Goal: Transaction & Acquisition: Subscribe to service/newsletter

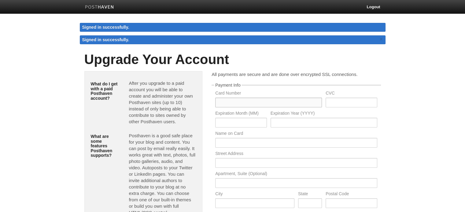
click at [266, 102] on input "text" at bounding box center [268, 103] width 107 height 10
type input "6259760048552925"
type input "904"
type input "08"
type input "2026"
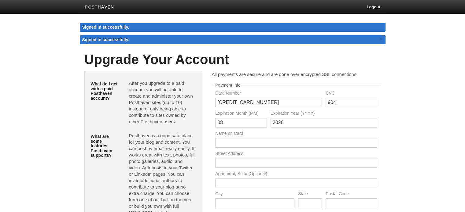
type input "lidongdong"
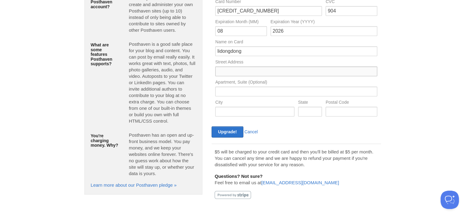
click at [250, 73] on input "text" at bounding box center [296, 72] width 162 height 10
type input "weiyang"
click at [246, 92] on input "text" at bounding box center [296, 92] width 162 height 10
click at [242, 110] on input "text" at bounding box center [254, 112] width 79 height 10
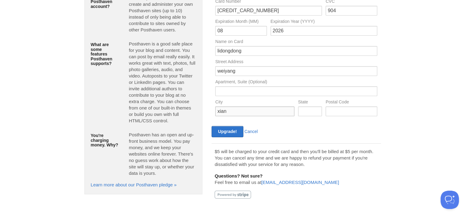
type input "xian"
click at [305, 109] on input "text" at bounding box center [310, 112] width 24 height 10
click at [335, 111] on input "text" at bounding box center [350, 112] width 51 height 10
type input "713700"
click at [309, 112] on input "text" at bounding box center [310, 112] width 24 height 10
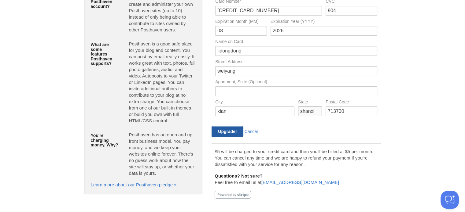
type input "shanxi"
click at [232, 132] on input "Upgrade!" at bounding box center [226, 131] width 31 height 11
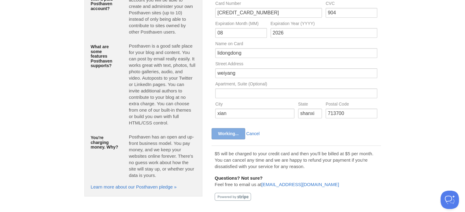
scroll to position [82, 0]
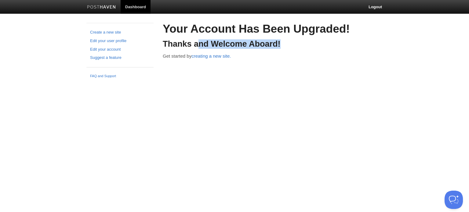
drag, startPoint x: 201, startPoint y: 39, endPoint x: 304, endPoint y: 43, distance: 103.1
click at [304, 43] on div "Your Account Has Been Upgraded! Thanks and Welcome Aboard! Get started by creat…" at bounding box center [273, 41] width 220 height 36
click at [260, 81] on html "Dashboard Logout Create a new site Edit your user profile Edit your account Sug…" at bounding box center [234, 40] width 469 height 81
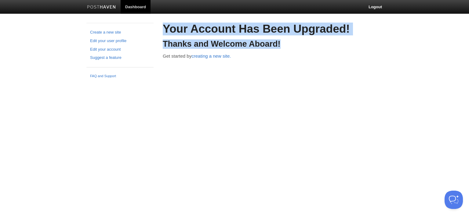
drag, startPoint x: 164, startPoint y: 25, endPoint x: 348, endPoint y: 39, distance: 185.1
click at [348, 39] on div "Your Account Has Been Upgraded! Thanks and Welcome Aboard! Get started by creat…" at bounding box center [273, 41] width 220 height 36
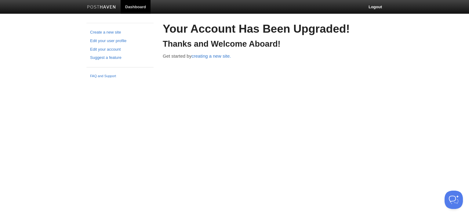
click at [267, 52] on div "Your Account Has Been Upgraded! Thanks and Welcome Aboard! Get started by creat…" at bounding box center [273, 41] width 220 height 36
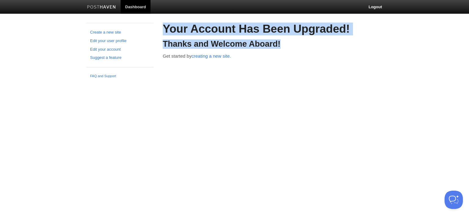
drag, startPoint x: 288, startPoint y: 48, endPoint x: 161, endPoint y: 29, distance: 128.6
click at [161, 29] on div "Your Account Has Been Upgraded! Thanks and Welcome Aboard! Get started by creat…" at bounding box center [272, 50] width 229 height 54
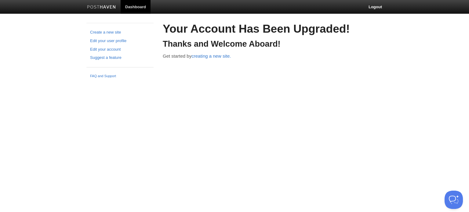
click at [211, 77] on div "Create a new site Edit your user profile Edit your account Suggest a feature FA…" at bounding box center [235, 52] width 306 height 58
click at [214, 55] on link "creating a new site." at bounding box center [211, 55] width 39 height 5
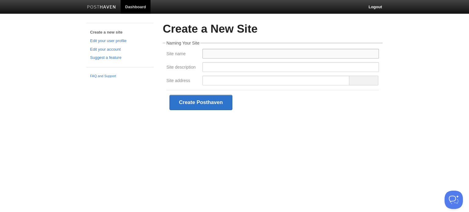
click at [216, 54] on input "Site name" at bounding box center [291, 54] width 177 height 10
type input "ivivalaser"
click at [216, 69] on input "Site description" at bounding box center [291, 67] width 177 height 10
click at [212, 82] on input "Site address" at bounding box center [276, 81] width 147 height 10
click at [211, 67] on input "Site description" at bounding box center [291, 67] width 177 height 10
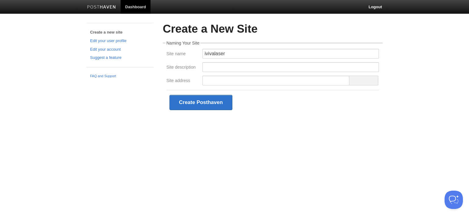
click at [325, 133] on html "Dashboard Logout Create a new site Edit your user profile Edit your account Sug…" at bounding box center [234, 66] width 469 height 133
click at [227, 83] on input "Site address" at bounding box center [276, 81] width 147 height 10
paste input "https://www.ivivalaser.com/"
click at [303, 130] on div "Create a New Site Naming Your Site Site name ivivalaser Site description Site a…" at bounding box center [272, 78] width 229 height 110
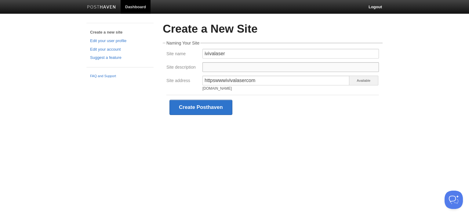
click at [232, 68] on input "Site description" at bounding box center [291, 67] width 177 height 10
click at [305, 138] on html "Dashboard Logout Create a new site Edit your user profile Edit your account Sug…" at bounding box center [234, 69] width 469 height 138
drag, startPoint x: 259, startPoint y: 80, endPoint x: 141, endPoint y: 75, distance: 117.7
click at [142, 78] on div "Create a new site Edit your user profile Edit your account Suggest a feature FA…" at bounding box center [235, 80] width 306 height 115
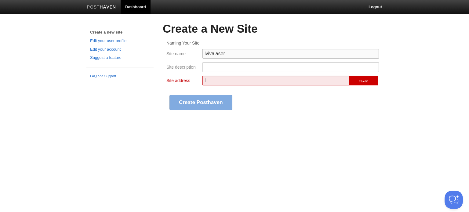
drag, startPoint x: 240, startPoint y: 54, endPoint x: 171, endPoint y: 54, distance: 69.1
click at [171, 54] on div "Site name ivivalaser" at bounding box center [273, 55] width 216 height 13
drag, startPoint x: 222, startPoint y: 84, endPoint x: 213, endPoint y: 107, distance: 25.3
click at [180, 82] on div "Site address i Taken" at bounding box center [273, 82] width 216 height 13
paste input "vivalaser"
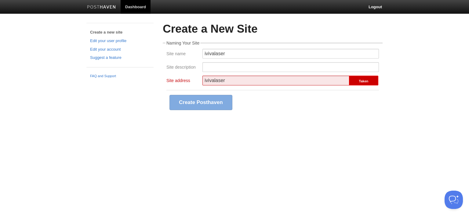
type input "ivivalaser"
click at [282, 133] on html "Dashboard Logout Create a new site Edit your user profile Edit your account Sug…" at bounding box center [234, 66] width 469 height 133
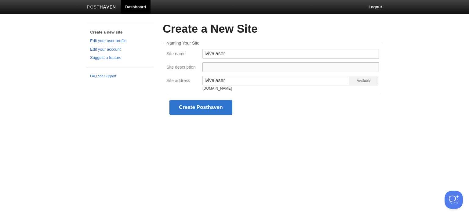
click at [223, 66] on input "Site description" at bounding box center [291, 67] width 177 height 10
paste input "With 15 years experience, IVIVALaser is becoming one of the leading beauty mach…"
type input "With 15 years experience, IVIVALaser is becoming one of the leading beauty mach…"
click at [275, 138] on html "Dashboard Logout Create a new site Edit your user profile Edit your account Sug…" at bounding box center [234, 69] width 469 height 138
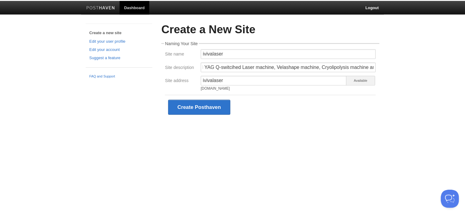
scroll to position [0, 0]
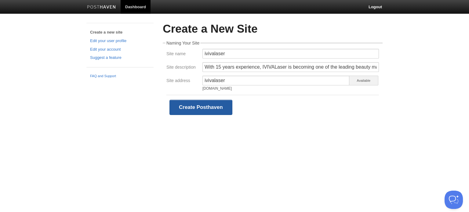
click at [209, 110] on button "Create Posthaven" at bounding box center [201, 107] width 63 height 15
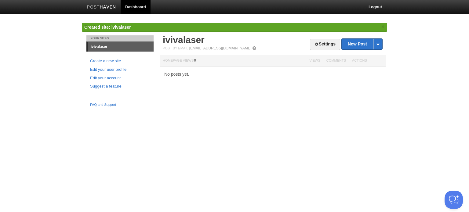
drag, startPoint x: 165, startPoint y: 74, endPoint x: 212, endPoint y: 75, distance: 46.8
click at [212, 75] on div "No posts yet." at bounding box center [273, 74] width 226 height 4
click at [237, 110] on html "Dashboard Logout Created site: ivivalaser × Your Sites ivivalaser Create a new …" at bounding box center [234, 55] width 469 height 110
click at [321, 42] on link "Settings" at bounding box center [325, 44] width 30 height 11
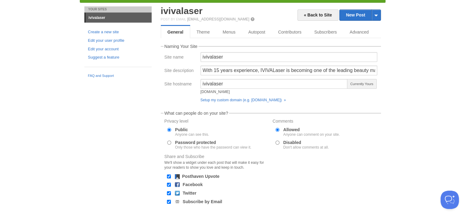
scroll to position [31, 0]
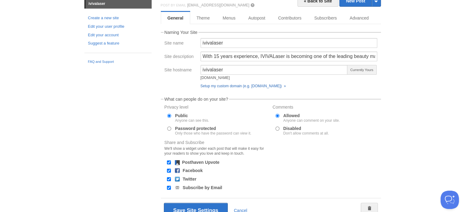
click at [219, 86] on link "Setup my custom domain (e.g. blog.yourdomain.com) »" at bounding box center [242, 86] width 85 height 4
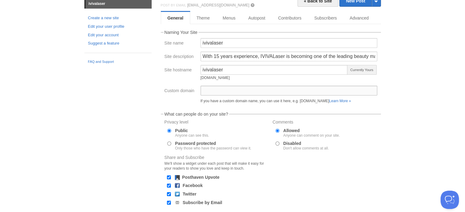
click at [219, 89] on input "Custom domain" at bounding box center [288, 91] width 177 height 10
paste input "https://www.ivivalaser.com/"
type input "https://www.ivivalaser.com/"
click at [143, 115] on div "Your Sites ivivalaser Create a new site Edit your user profile Edit your accoun…" at bounding box center [233, 124] width 306 height 264
click at [361, 117] on fieldset "What can people do on your site? Privacy level Public Anyone can see this. Pass…" at bounding box center [271, 159] width 220 height 95
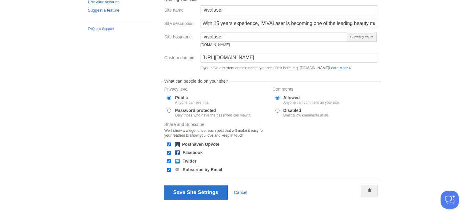
scroll to position [75, 0]
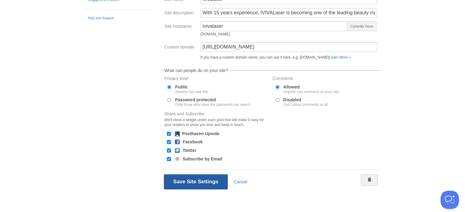
click at [205, 183] on button "Save Site Settings" at bounding box center [196, 181] width 64 height 15
click at [185, 181] on button "Save Site Settings" at bounding box center [196, 181] width 64 height 15
click at [196, 182] on button "Save Site Settings" at bounding box center [196, 181] width 64 height 15
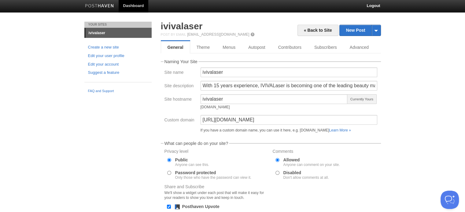
scroll to position [0, 0]
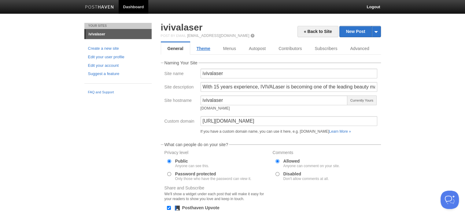
click at [205, 49] on link "Theme" at bounding box center [203, 48] width 27 height 12
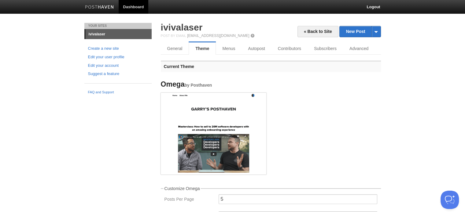
click at [224, 138] on img at bounding box center [213, 133] width 105 height 80
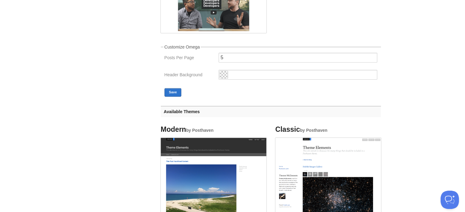
scroll to position [122, 0]
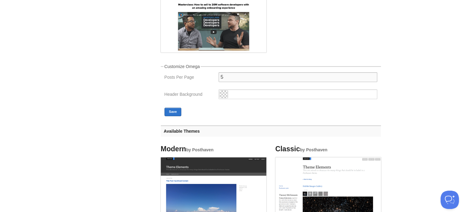
click at [230, 78] on input "5" at bounding box center [297, 77] width 159 height 10
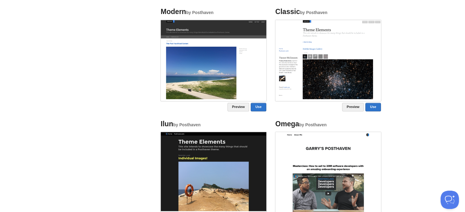
scroll to position [135, 0]
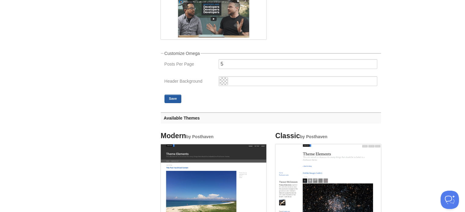
click at [177, 98] on button "Save" at bounding box center [172, 99] width 17 height 9
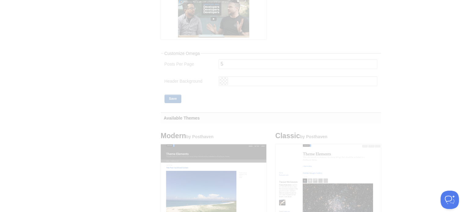
scroll to position [0, 0]
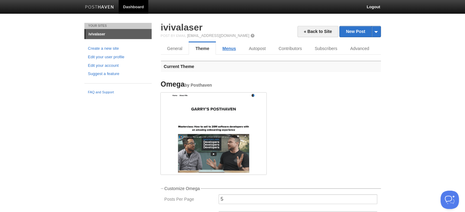
click at [226, 49] on link "Menus" at bounding box center [229, 48] width 26 height 12
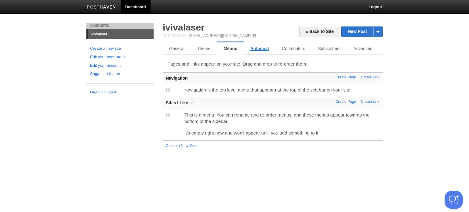
click at [260, 50] on link "Autopost" at bounding box center [259, 48] width 31 height 12
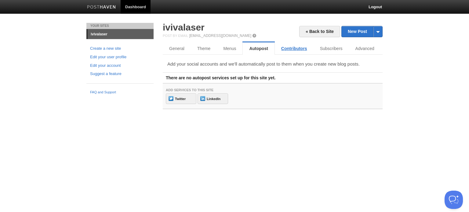
click at [298, 47] on link "Contributors" at bounding box center [294, 48] width 39 height 12
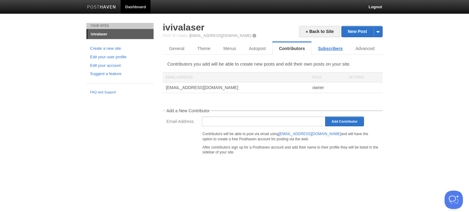
click at [325, 49] on link "Subscribers" at bounding box center [331, 48] width 38 height 12
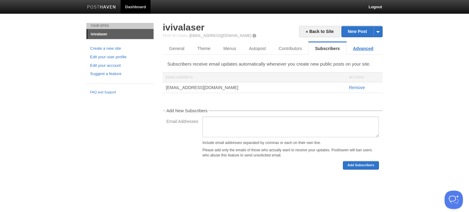
click at [360, 49] on link "Advanced" at bounding box center [363, 48] width 33 height 12
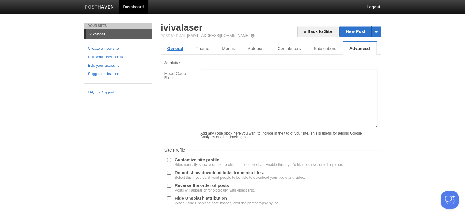
click at [188, 49] on link "General" at bounding box center [175, 48] width 29 height 12
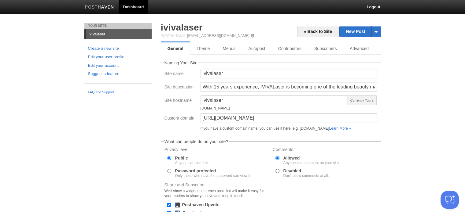
click at [105, 57] on link "Edit your user profile" at bounding box center [118, 57] width 60 height 6
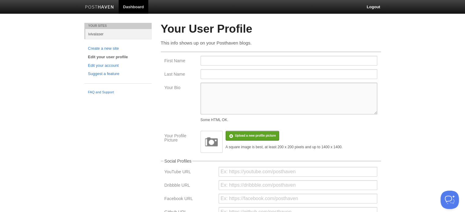
click at [219, 86] on textarea "Your Bio" at bounding box center [288, 99] width 177 height 32
click at [205, 60] on input "First Name" at bounding box center [288, 61] width 177 height 10
click at [114, 66] on link "Edit your account" at bounding box center [118, 66] width 60 height 6
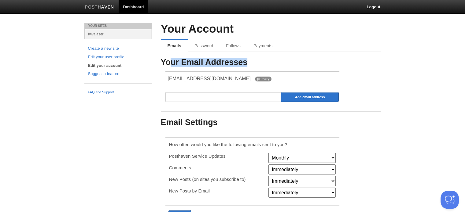
drag, startPoint x: 168, startPoint y: 61, endPoint x: 254, endPoint y: 61, distance: 86.2
click at [254, 61] on h3 "Your Email Addresses" at bounding box center [271, 62] width 220 height 9
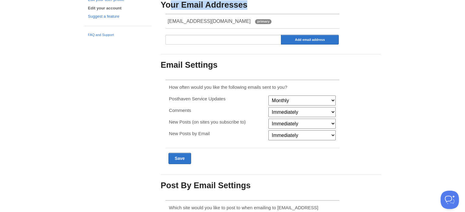
scroll to position [92, 0]
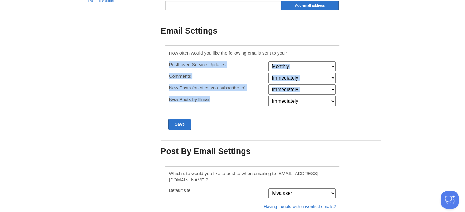
drag, startPoint x: 170, startPoint y: 64, endPoint x: 231, endPoint y: 102, distance: 72.2
click at [231, 102] on fieldset "How often would you like the following emails sent to you? Posthaven Service Up…" at bounding box center [252, 77] width 174 height 62
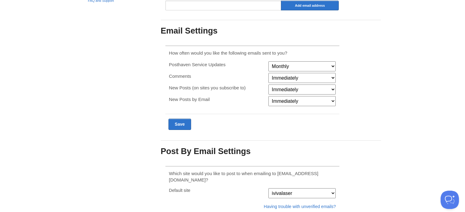
click at [231, 117] on div at bounding box center [252, 124] width 174 height 21
click at [300, 75] on select "Immediately Never" at bounding box center [301, 78] width 67 height 10
click at [381, 85] on div "Your Account Emails Password Follows Payments Your Email Addresses 790525523@qq…" at bounding box center [270, 92] width 229 height 323
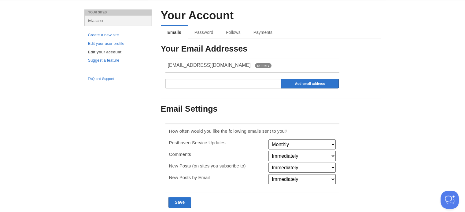
scroll to position [0, 0]
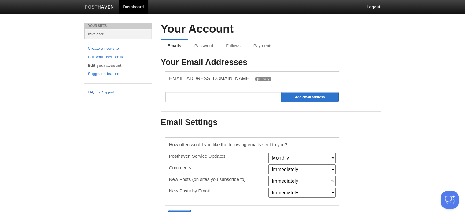
click at [98, 93] on link "FAQ and Support" at bounding box center [118, 93] width 60 height 6
click at [99, 33] on link "ivivalaser" at bounding box center [118, 34] width 66 height 10
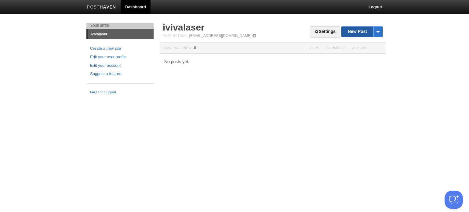
click at [358, 30] on link "New Post" at bounding box center [362, 31] width 41 height 11
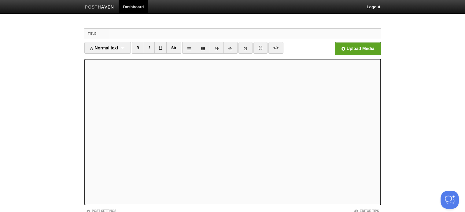
click at [129, 33] on input "Title" at bounding box center [245, 34] width 272 height 10
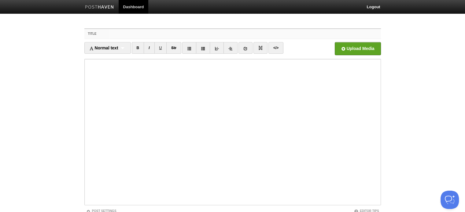
paste input "morpheus8 vs microneedling"
type input "morpheus8 vs microneedling"
click at [440, 108] on body "Dashboard Logout Created site: ivivalaser × Your Sites ivivalaser Create a new …" at bounding box center [232, 129] width 465 height 259
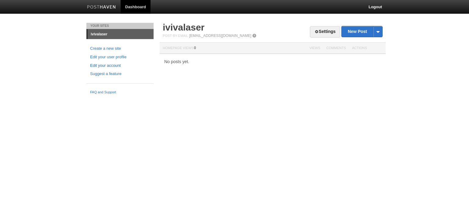
click at [104, 65] on link "Edit your account" at bounding box center [120, 66] width 60 height 6
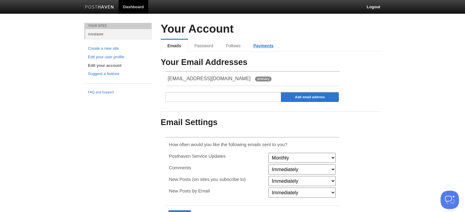
click at [262, 46] on link "Payments" at bounding box center [263, 46] width 33 height 12
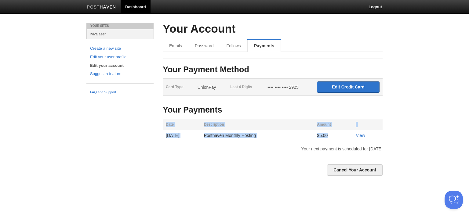
drag, startPoint x: 339, startPoint y: 135, endPoint x: 161, endPoint y: 138, distance: 177.2
click at [161, 138] on div "Date Description Amount Sep 24, 2025 Posthaven Monthly Hosting $5.00 View" at bounding box center [272, 133] width 229 height 28
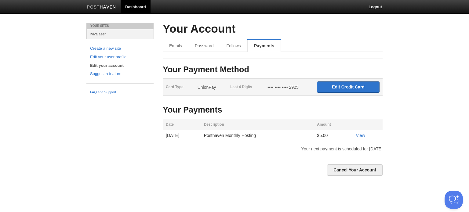
click at [202, 167] on div "Cancel Your Account" at bounding box center [272, 170] width 229 height 11
drag, startPoint x: 283, startPoint y: 135, endPoint x: 155, endPoint y: 134, distance: 127.4
click at [155, 134] on div "Your Sites ivivalaser Create a new site Edit your user profile Edit your accoun…" at bounding box center [235, 105] width 306 height 165
click at [198, 167] on div "Cancel Your Account" at bounding box center [272, 170] width 229 height 11
click at [364, 86] on input "Edit Credit Card" at bounding box center [348, 87] width 63 height 11
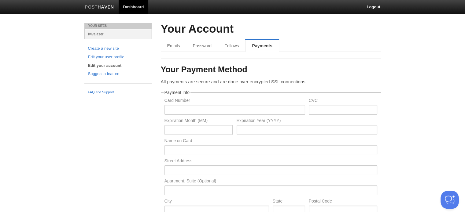
click at [222, 38] on div "Your Account Emails Password Follows Payments Your Payment Method Card Type Uni…" at bounding box center [271, 168] width 220 height 290
click at [230, 45] on link "Follows" at bounding box center [232, 46] width 29 height 12
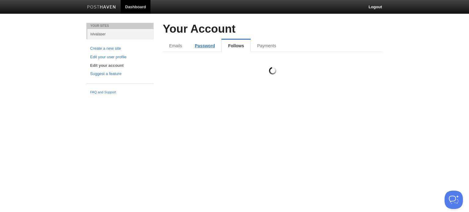
click at [192, 46] on link "Password" at bounding box center [205, 46] width 33 height 12
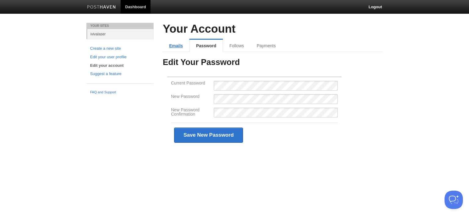
click at [179, 46] on link "Emails" at bounding box center [176, 46] width 27 height 12
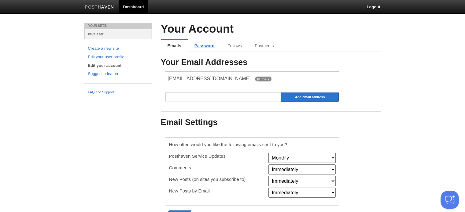
click at [201, 45] on link "Password" at bounding box center [204, 46] width 33 height 12
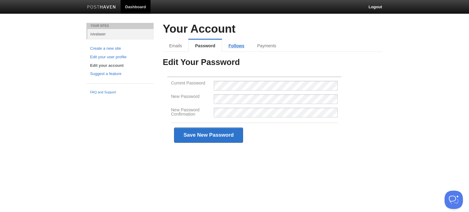
click at [236, 46] on link "Follows" at bounding box center [236, 46] width 29 height 12
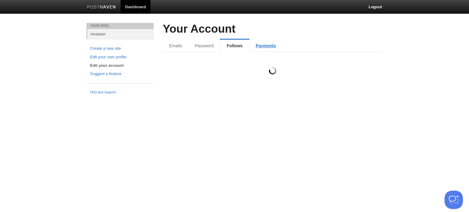
click at [262, 46] on link "Payments" at bounding box center [266, 46] width 33 height 12
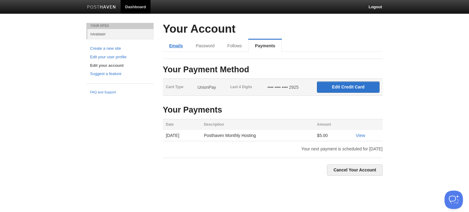
click at [173, 47] on link "Emails" at bounding box center [176, 46] width 27 height 12
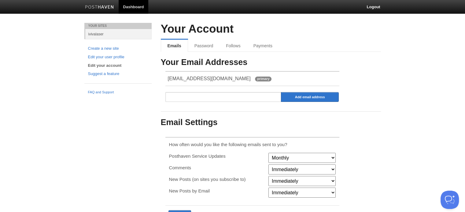
click at [169, 76] on span "790525523@qq.com" at bounding box center [209, 78] width 83 height 5
drag, startPoint x: 168, startPoint y: 76, endPoint x: 213, endPoint y: 79, distance: 45.0
click at [213, 79] on span "790525523@qq.com" at bounding box center [209, 78] width 83 height 5
copy span "790525523@qq.com"
click at [99, 9] on img at bounding box center [99, 7] width 29 height 5
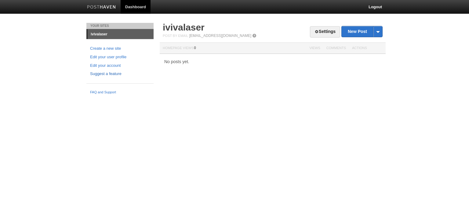
click at [104, 75] on link "Suggest a feature" at bounding box center [120, 74] width 60 height 6
click at [128, 7] on link "Dashboard" at bounding box center [136, 7] width 30 height 14
click at [112, 7] on img at bounding box center [101, 7] width 29 height 5
click at [365, 33] on link "New Post" at bounding box center [362, 31] width 41 height 11
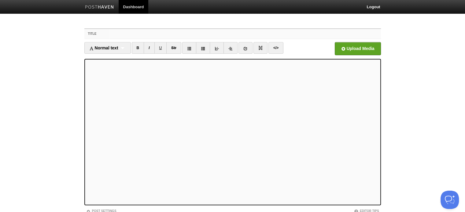
click at [145, 35] on input "Title" at bounding box center [245, 34] width 272 height 10
click at [107, 35] on label "Title" at bounding box center [96, 34] width 25 height 10
click at [109, 35] on input "Title" at bounding box center [245, 34] width 272 height 10
click at [142, 37] on input "Title" at bounding box center [245, 34] width 272 height 10
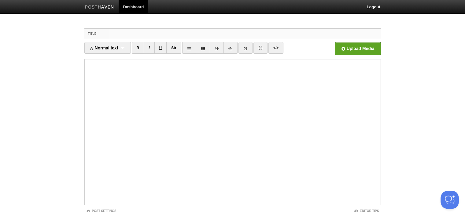
paste input "Best RF Microneedling Devices 2024 | Morpheus8 & Pro Machines for Sale"
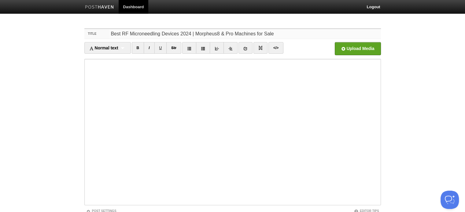
drag, startPoint x: 286, startPoint y: 34, endPoint x: 122, endPoint y: 38, distance: 164.7
click at [122, 38] on input "Best RF Microneedling Devices 2024 | Morpheus8 & Pro Machines for Sale" at bounding box center [245, 34] width 272 height 10
type input "Best RF Microneedling Devices 2024 | Morpheus8 & Pro Machines for Sale"
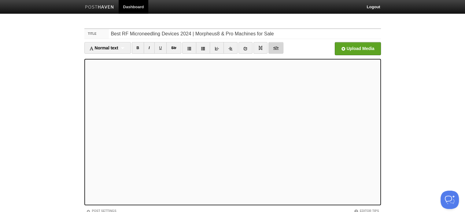
click at [276, 50] on link "</>" at bounding box center [275, 48] width 15 height 12
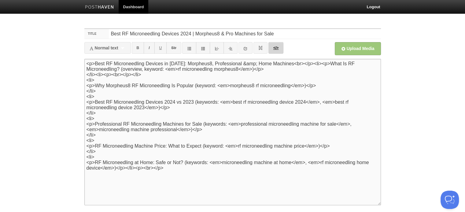
click at [276, 50] on link "</>" at bounding box center [275, 48] width 15 height 12
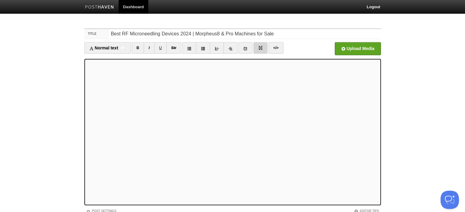
click at [261, 49] on img at bounding box center [260, 48] width 4 height 4
click at [260, 46] on img at bounding box center [260, 48] width 4 height 4
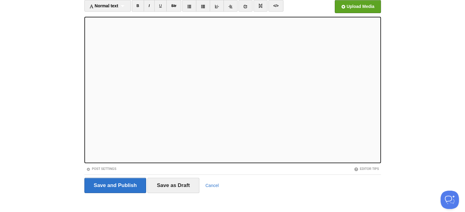
scroll to position [45, 0]
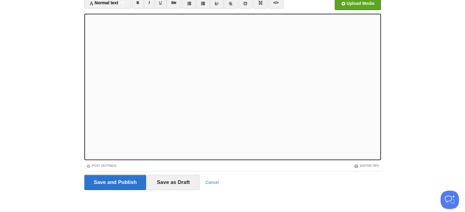
click at [210, 177] on div "Save and Publish Save as Draft Cancel" at bounding box center [232, 182] width 296 height 15
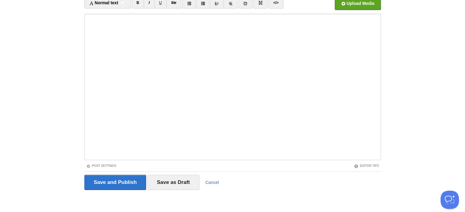
click at [211, 180] on link "Cancel" at bounding box center [211, 182] width 13 height 5
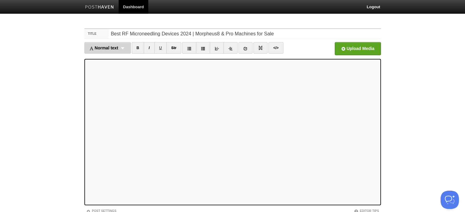
click at [129, 45] on div "Normal text Normal text Heading 1 Heading 2 Heading 3" at bounding box center [107, 48] width 46 height 12
click at [246, 48] on icon at bounding box center [245, 48] width 4 height 4
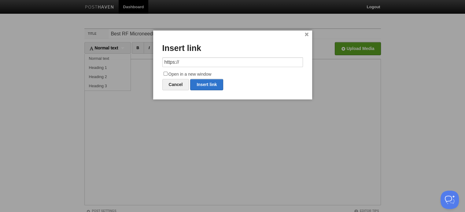
click at [306, 33] on link "×" at bounding box center [307, 34] width 4 height 3
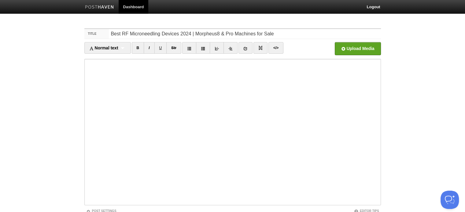
click at [54, 57] on body "Dashboard Logout Your Sites ivivalaser Create a new site Edit your user profile…" at bounding box center [232, 129] width 465 height 259
